Goal: Information Seeking & Learning: Check status

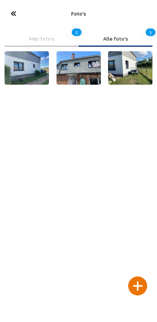
click at [138, 277] on div at bounding box center [138, 286] width 19 height 19
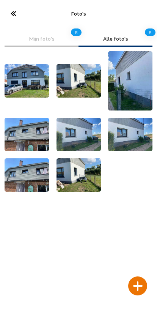
click at [10, 8] on icon at bounding box center [13, 13] width 13 height 13
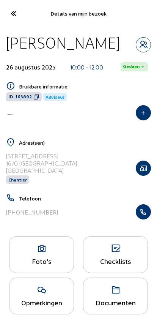
click at [8, 22] on cam-font-icon at bounding box center [13, 14] width 17 height 18
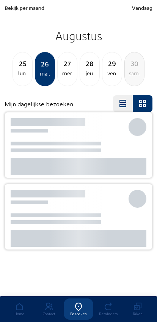
click at [6, 14] on div "Bekijk per maand Vandaag Augustus 25 lun. [DATE] mer. 28 jeu. 29 ven. 30 [PERSO…" at bounding box center [79, 46] width 148 height 82
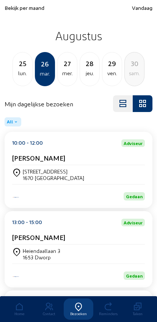
click at [17, 8] on span "Bekijk per maand" at bounding box center [25, 8] width 40 height 6
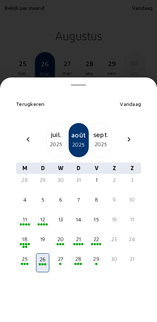
click at [51, 140] on div "2025" at bounding box center [56, 144] width 19 height 9
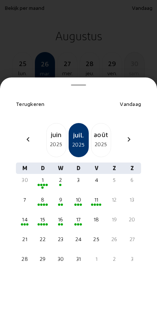
click at [66, 196] on div "9" at bounding box center [61, 200] width 12 height 8
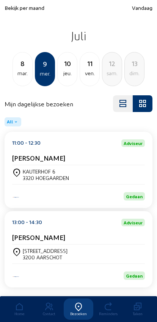
click at [66, 77] on div "jeu." at bounding box center [67, 73] width 19 height 9
click at [71, 70] on div "ven." at bounding box center [67, 73] width 19 height 9
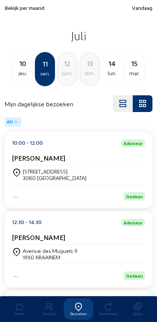
click at [111, 71] on div "lun." at bounding box center [112, 73] width 19 height 9
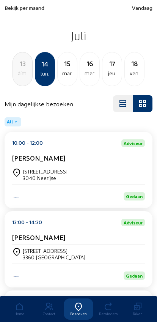
click at [65, 77] on div "mar." at bounding box center [67, 73] width 19 height 9
click at [73, 75] on div "mer." at bounding box center [67, 73] width 19 height 9
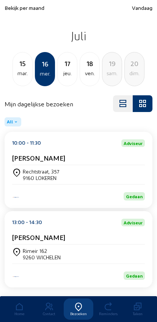
click at [73, 75] on div "jeu." at bounding box center [67, 73] width 19 height 9
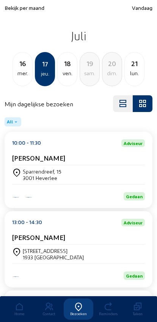
click at [31, 78] on div "mer." at bounding box center [22, 73] width 19 height 9
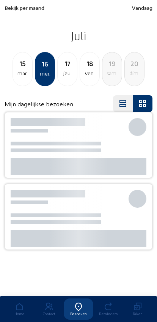
click at [32, 77] on div "mar." at bounding box center [22, 73] width 19 height 9
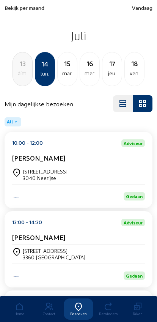
click at [35, 76] on div "13 dim. 14 lun. [DATE] mer. 17 jeu. 18 ven." at bounding box center [78, 69] width 157 height 34
click at [31, 75] on div "dim." at bounding box center [22, 73] width 19 height 9
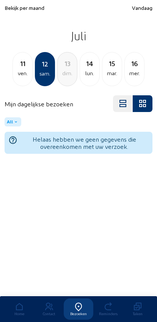
click at [27, 76] on div "ven." at bounding box center [22, 73] width 19 height 9
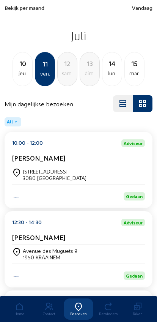
click at [34, 78] on div "10 jeu. 11 ven. 12 [PERSON_NAME]. 13 dim. 14 lun. [DATE]" at bounding box center [78, 69] width 157 height 34
click at [28, 75] on div "jeu." at bounding box center [22, 73] width 19 height 9
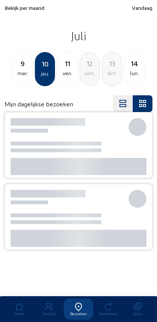
click at [29, 70] on div "mer." at bounding box center [22, 73] width 19 height 9
click at [30, 71] on div "mar." at bounding box center [22, 73] width 19 height 9
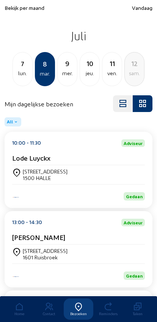
click at [29, 75] on div "lun." at bounding box center [22, 73] width 19 height 9
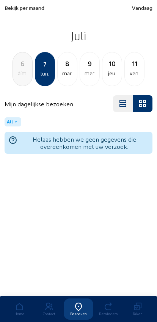
click at [27, 71] on div "dim." at bounding box center [22, 73] width 19 height 9
click at [30, 73] on div "sam." at bounding box center [22, 73] width 19 height 9
click at [29, 77] on div "ven." at bounding box center [22, 73] width 19 height 9
click at [26, 70] on div "jeu." at bounding box center [22, 73] width 19 height 9
click at [32, 71] on div "mer." at bounding box center [22, 73] width 19 height 9
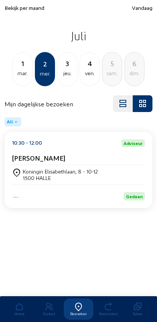
click at [25, 70] on div "mar." at bounding box center [22, 73] width 19 height 9
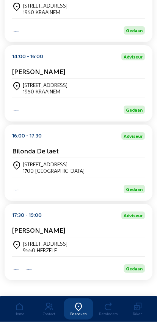
scroll to position [266, 0]
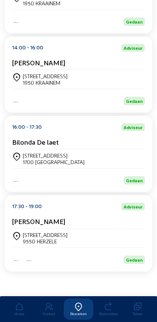
click at [68, 227] on div "[PERSON_NAME]" at bounding box center [78, 222] width 133 height 11
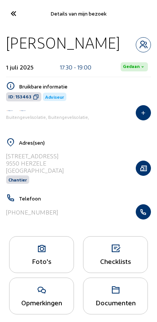
click at [148, 215] on icon "button" at bounding box center [143, 212] width 14 height 8
